Goal: Task Accomplishment & Management: Complete application form

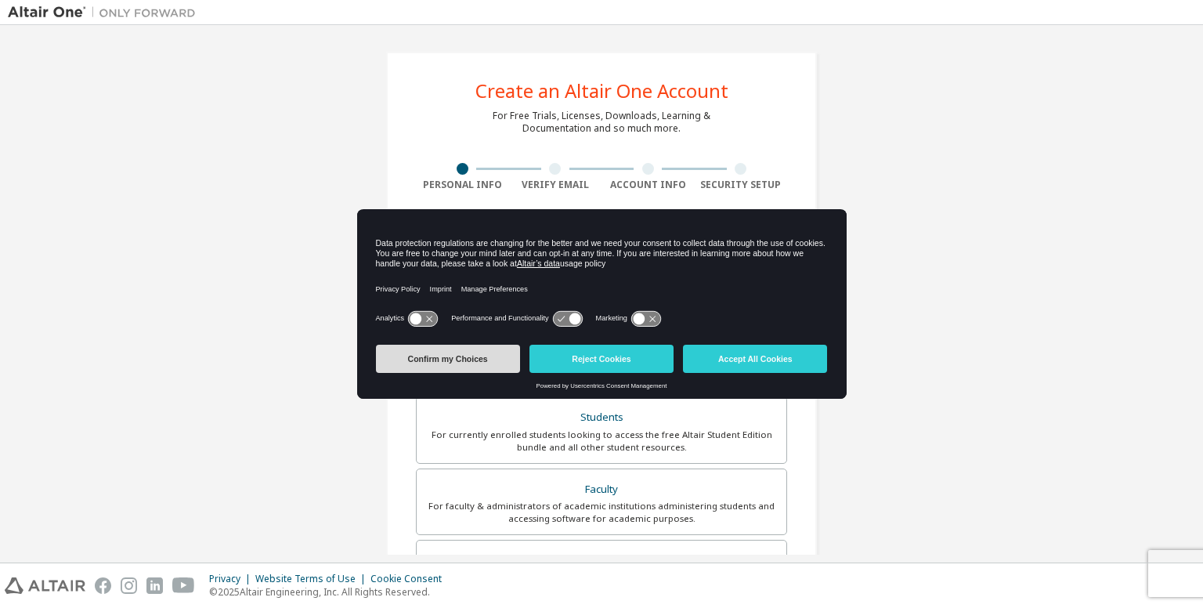
click at [468, 366] on button "Confirm my Choices" at bounding box center [448, 359] width 144 height 28
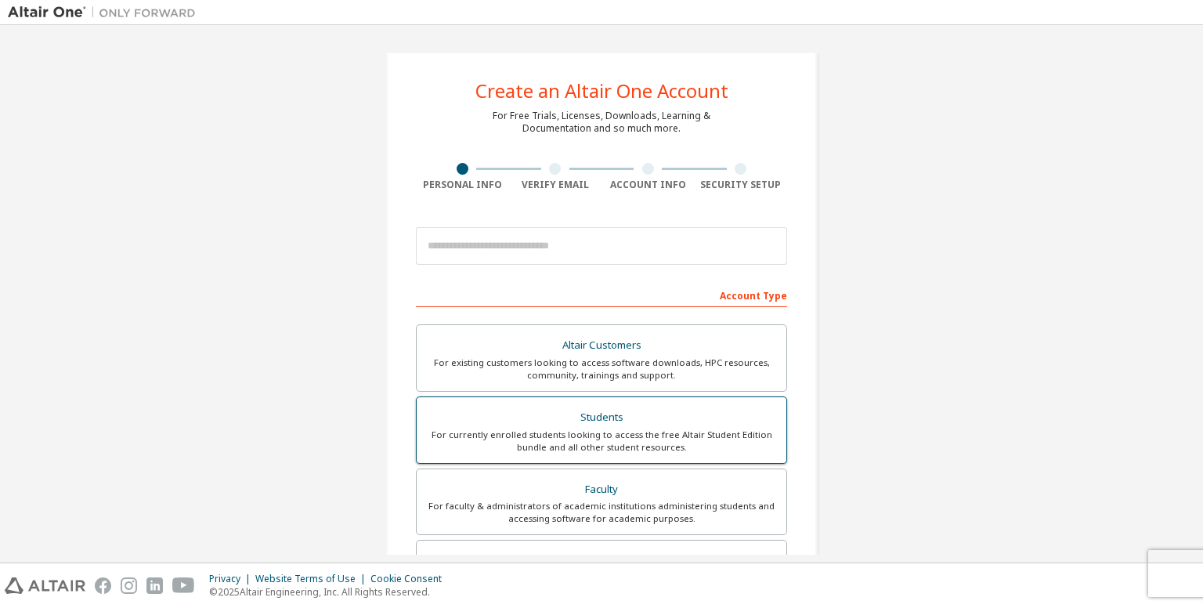
click at [511, 402] on label "Students For currently enrolled students looking to access the free Altair Stud…" at bounding box center [601, 429] width 371 height 67
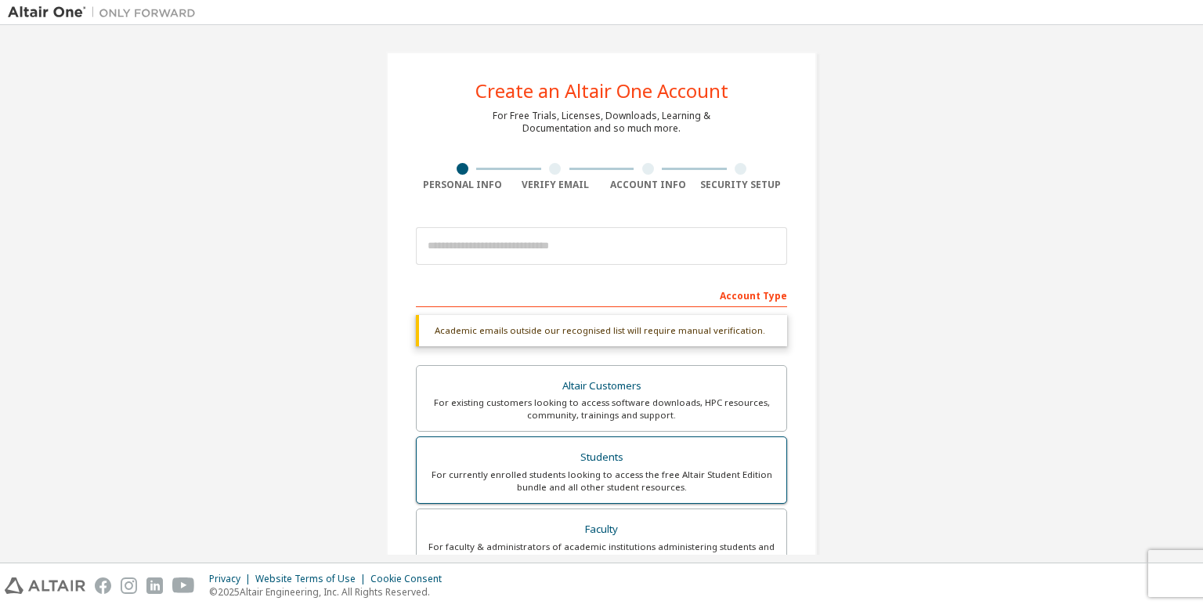
click at [501, 475] on div "For currently enrolled students looking to access the free Altair Student Editi…" at bounding box center [601, 480] width 351 height 25
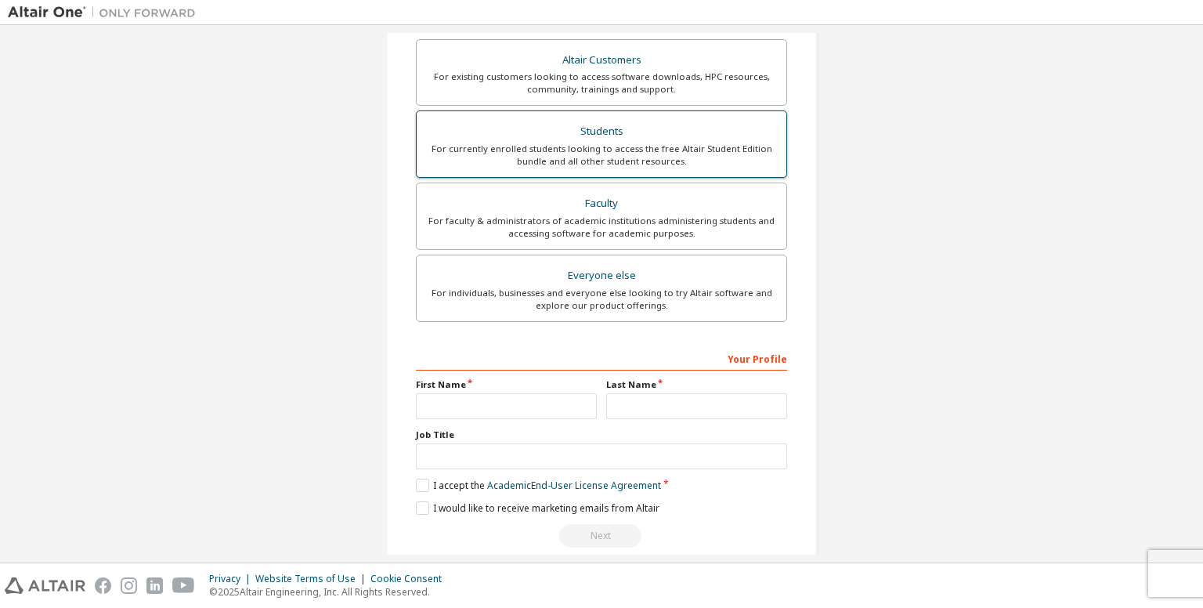
scroll to position [326, 0]
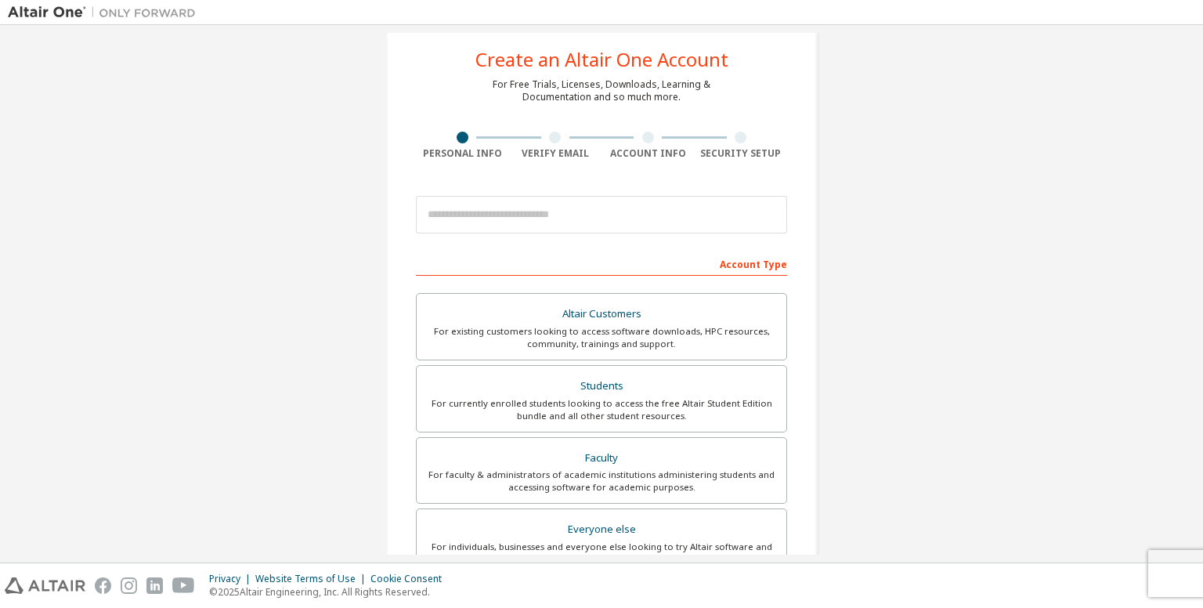
scroll to position [31, 0]
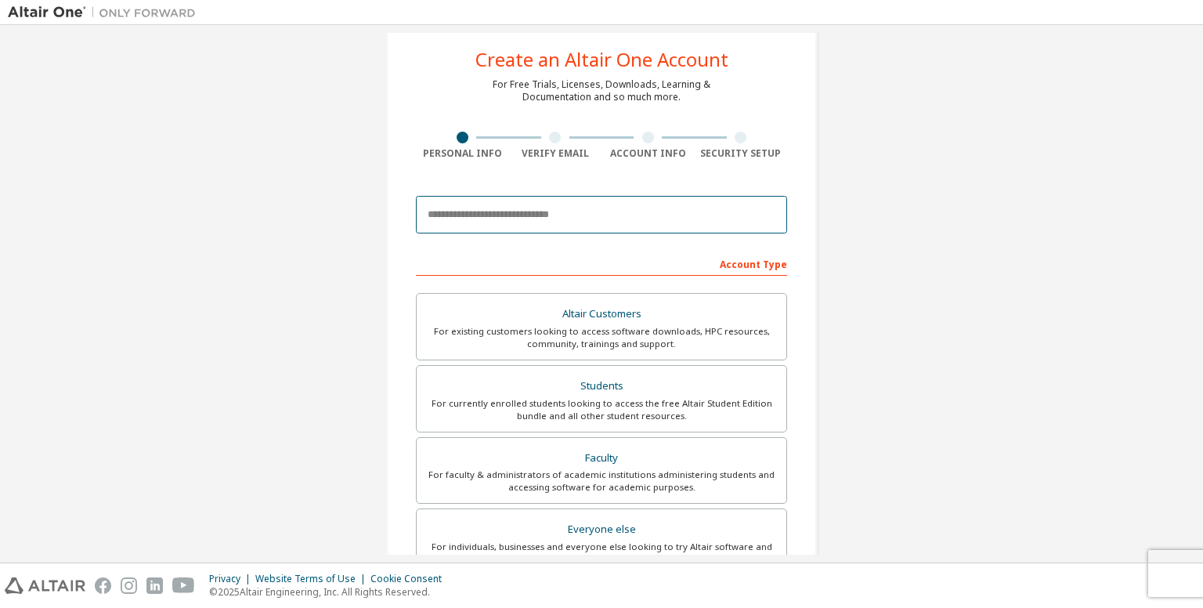
click at [554, 211] on input "email" at bounding box center [601, 215] width 371 height 38
type input "**********"
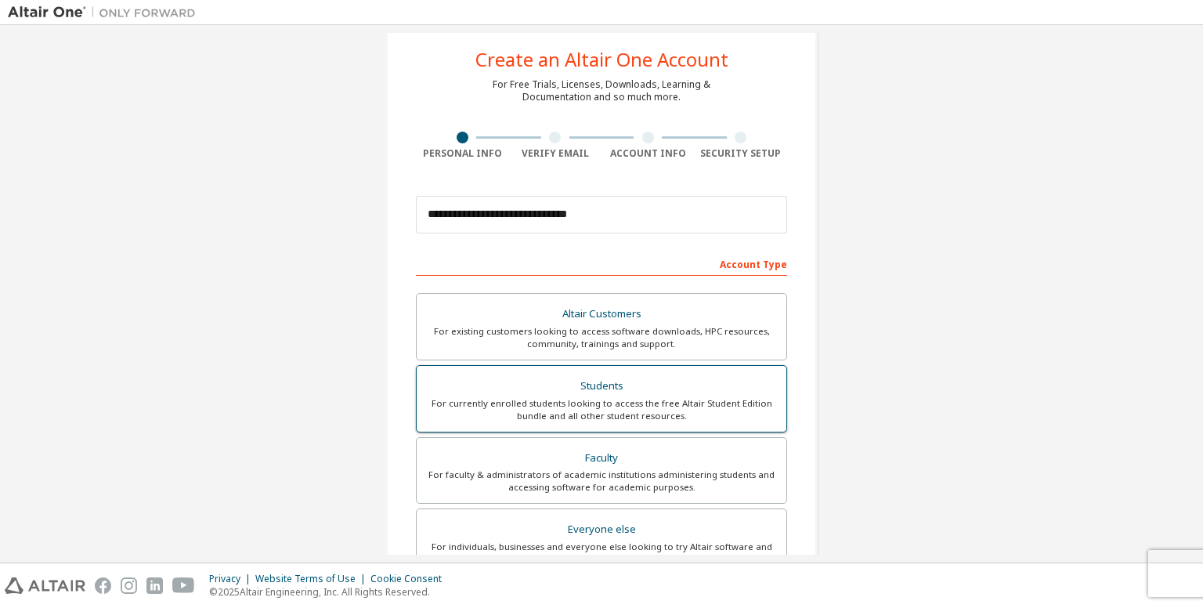
click at [576, 410] on div "For currently enrolled students looking to access the free Altair Student Editi…" at bounding box center [601, 409] width 351 height 25
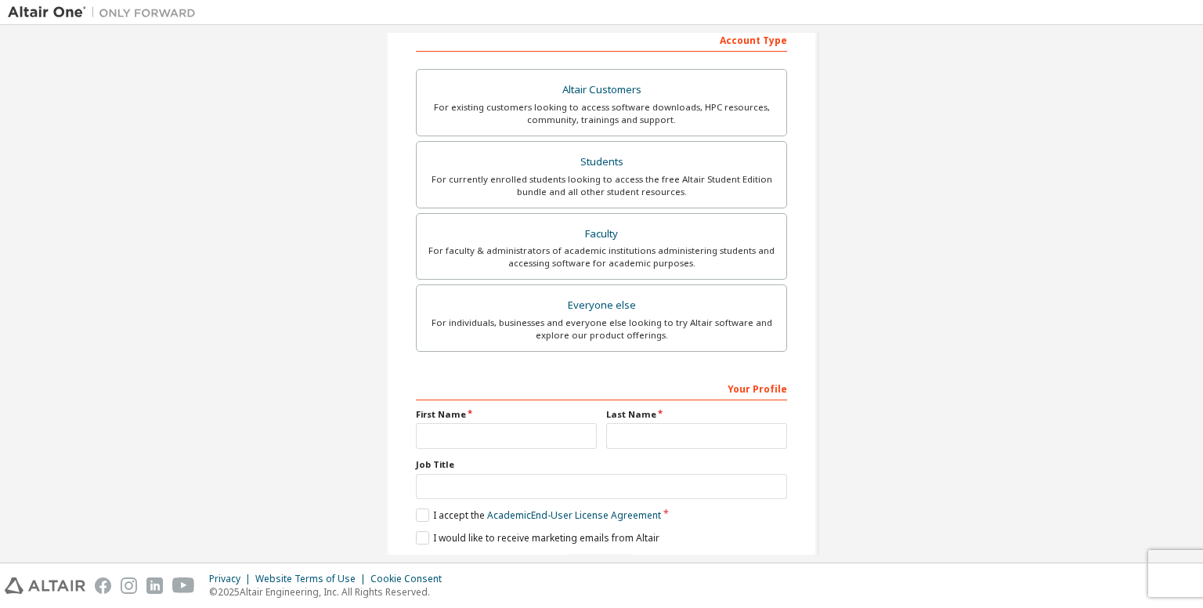
scroll to position [304, 0]
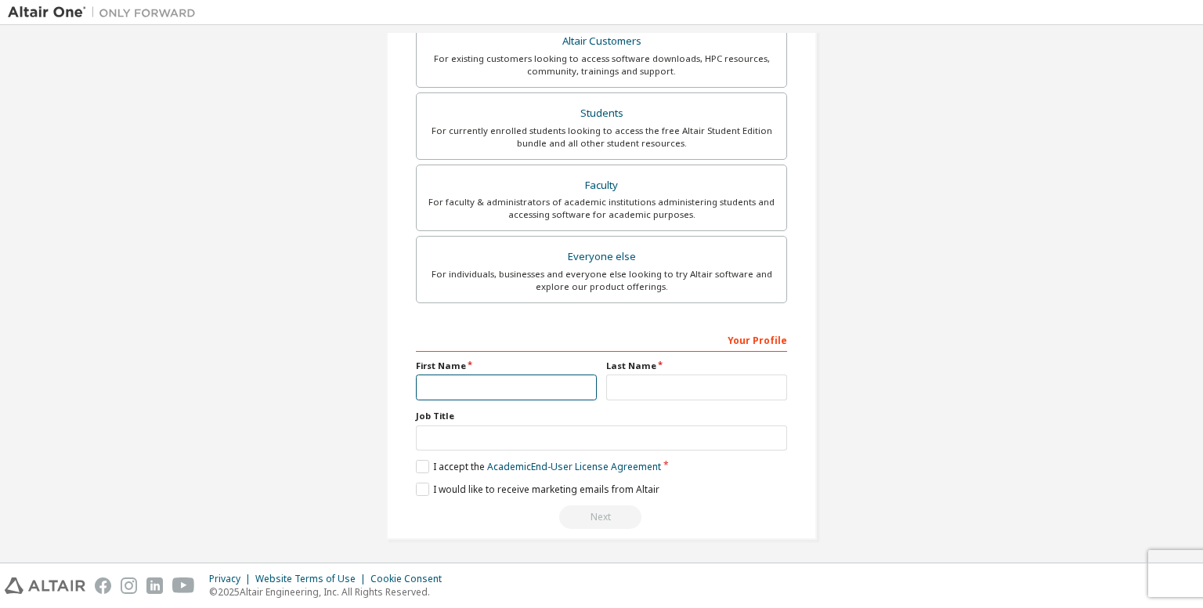
click at [529, 383] on input "text" at bounding box center [506, 387] width 181 height 26
type input "*"
type input "**********"
click at [711, 392] on input "text" at bounding box center [696, 387] width 181 height 26
type input "*"
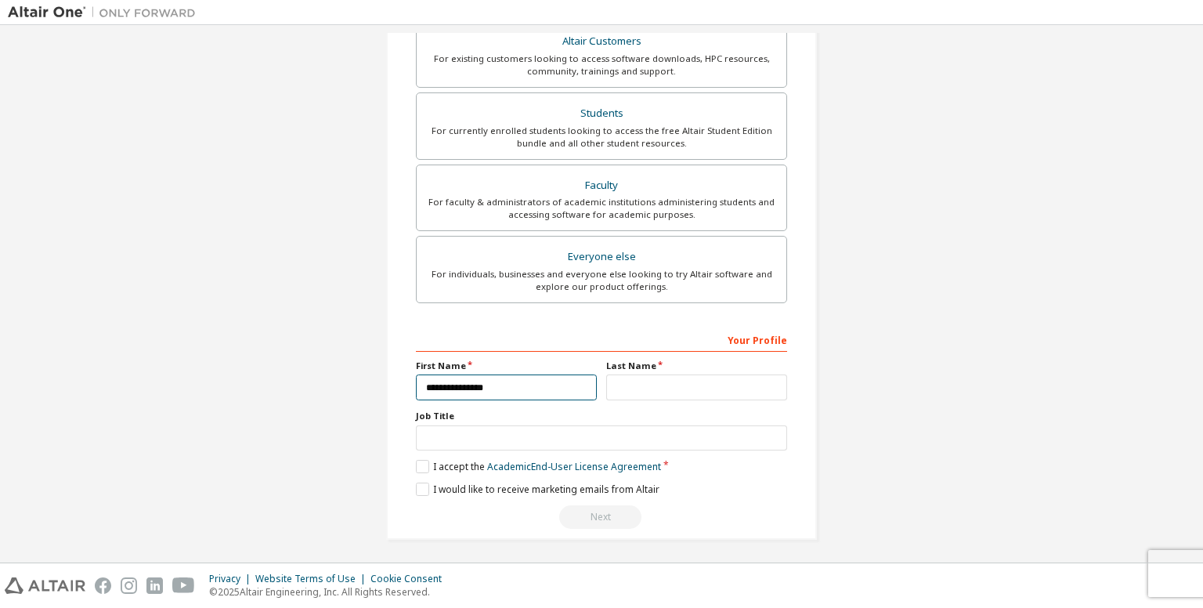
click at [555, 389] on input "**********" at bounding box center [506, 387] width 181 height 26
type input "*"
type input "*****"
click at [616, 383] on input "text" at bounding box center [696, 387] width 181 height 26
type input "*******"
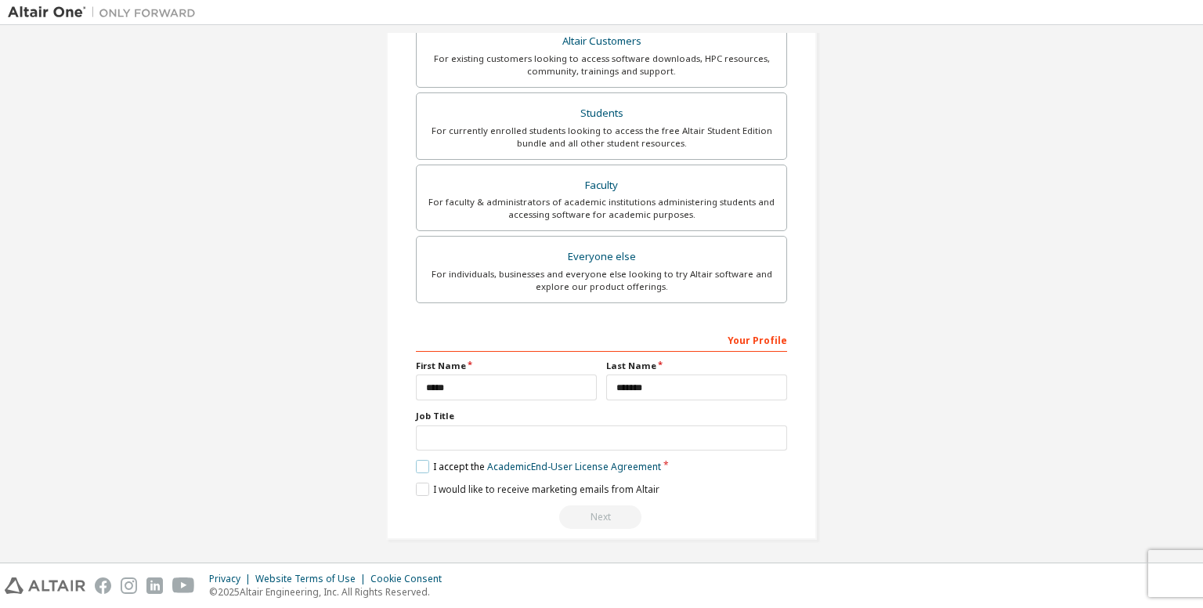
click at [424, 461] on label "I accept the Academic End-User License Agreement" at bounding box center [538, 466] width 245 height 13
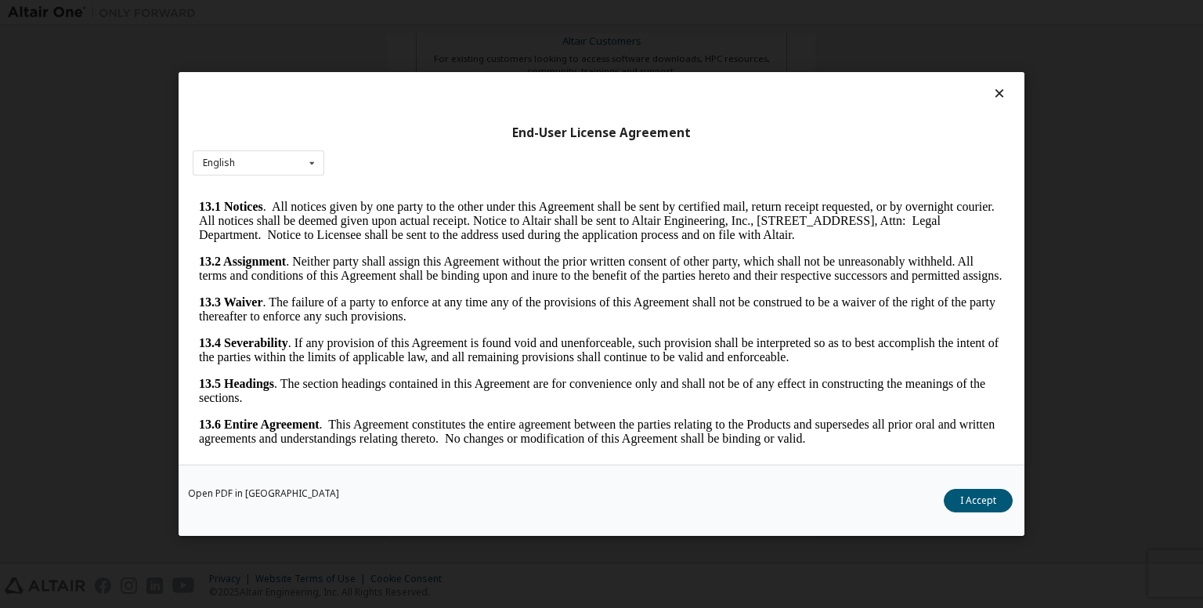
scroll to position [12, 0]
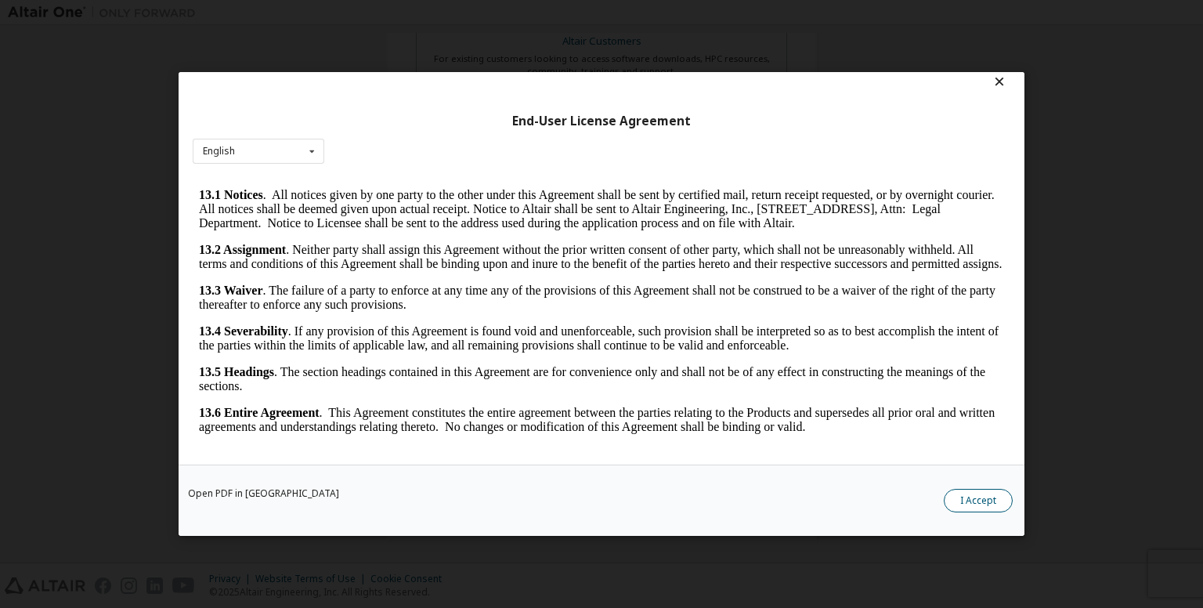
click at [959, 508] on button "I Accept" at bounding box center [978, 500] width 69 height 23
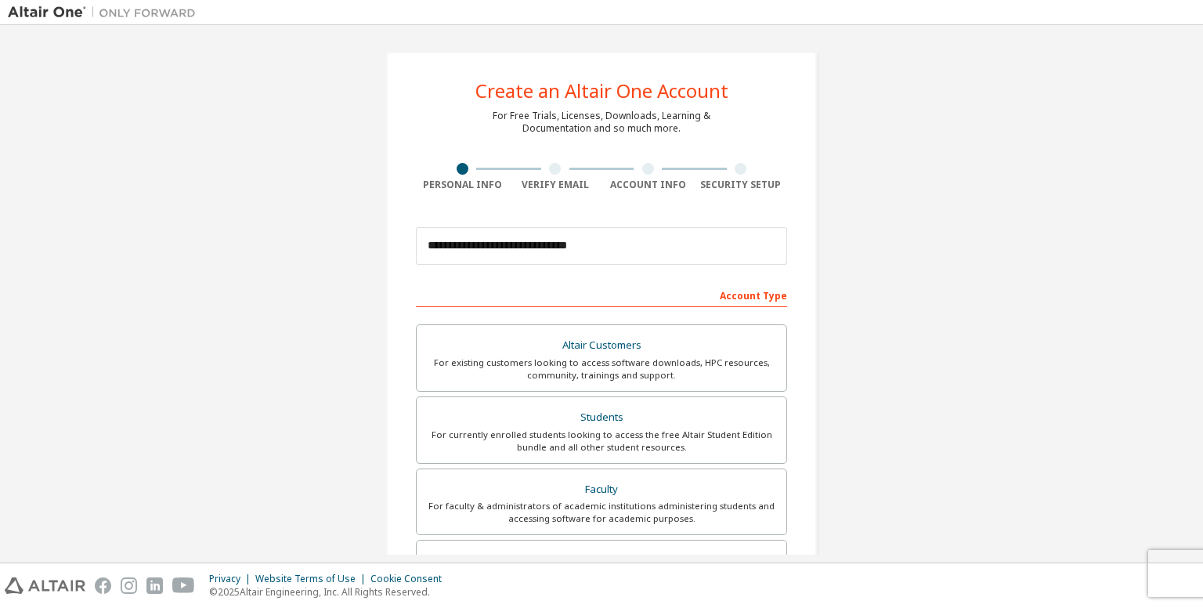
scroll to position [304, 0]
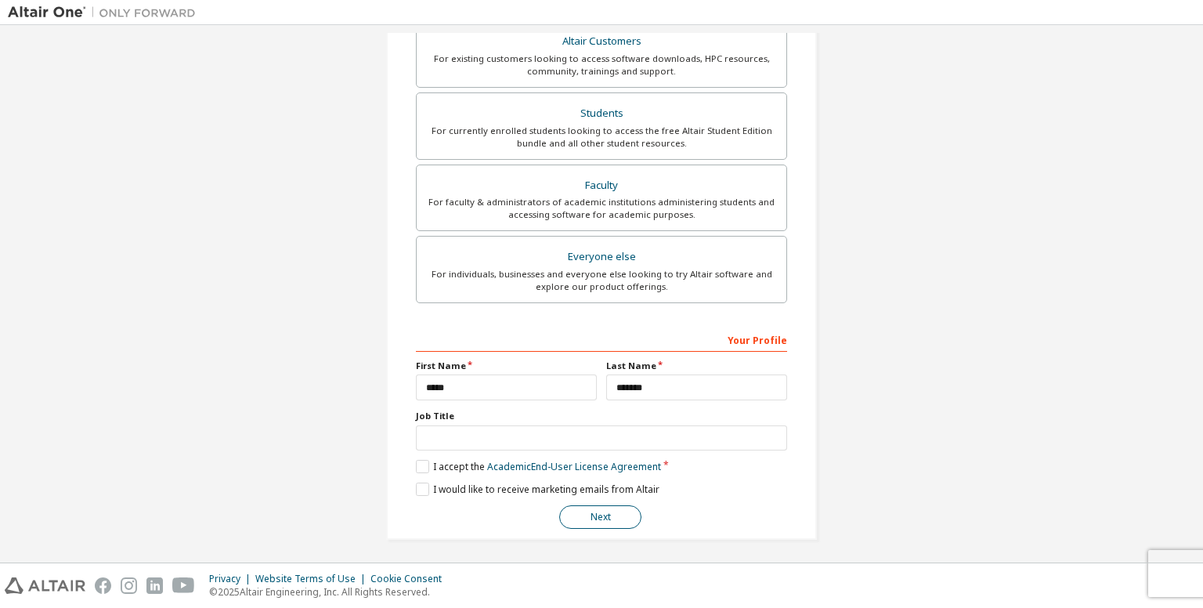
click at [607, 512] on button "Next" at bounding box center [600, 516] width 82 height 23
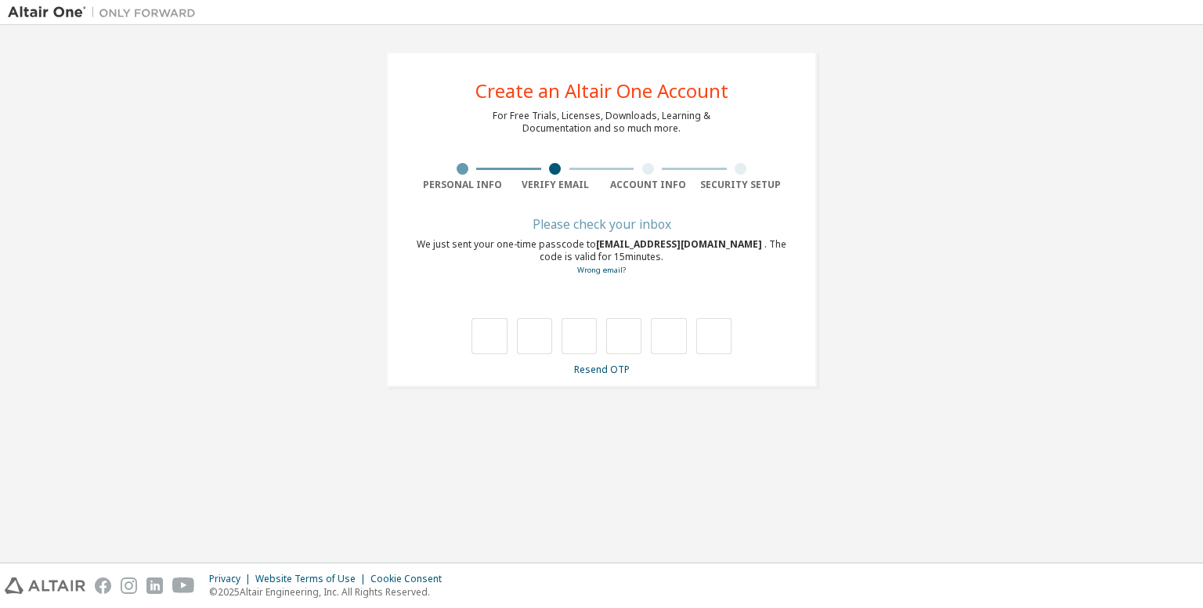
scroll to position [0, 0]
type input "*"
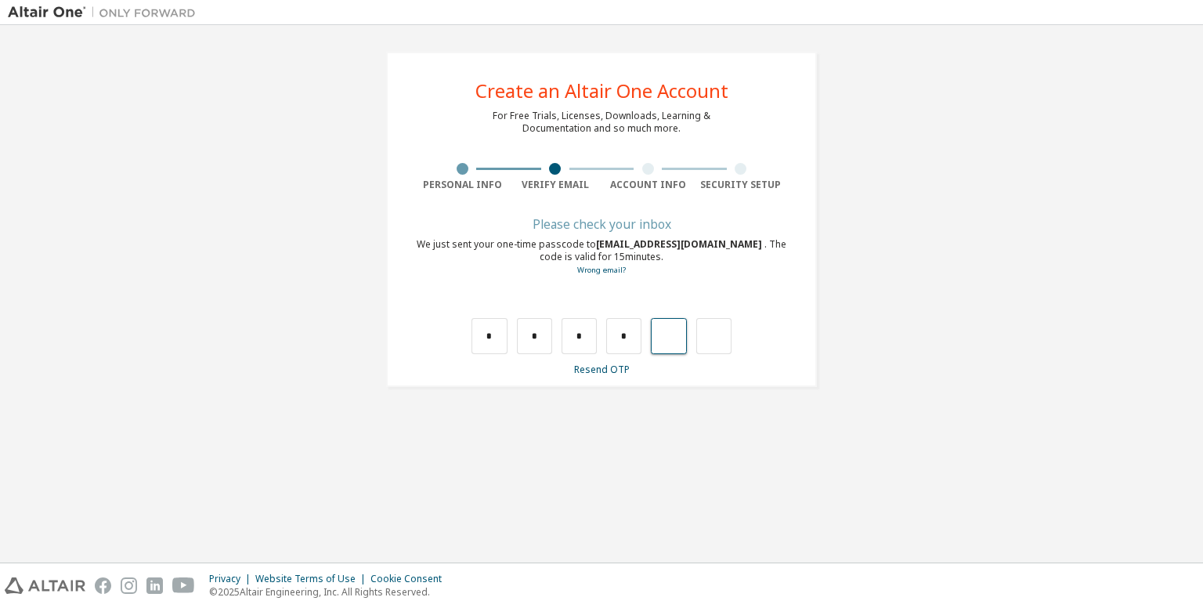
type input "*"
